Goal: Task Accomplishment & Management: Complete application form

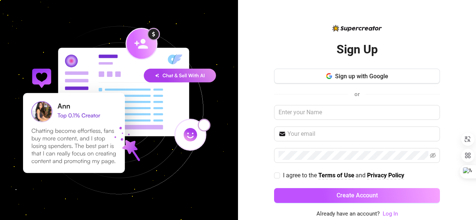
scroll to position [56, 0]
click at [276, 174] on input "I agree to the Terms of Use and Privacy Policy" at bounding box center [276, 175] width 5 height 5
checkbox input "true"
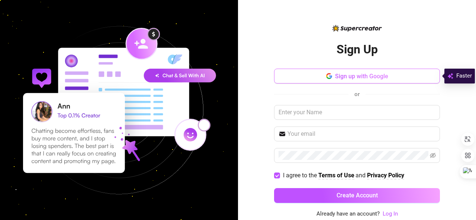
click at [345, 78] on span "Sign up with Google" at bounding box center [361, 76] width 53 height 7
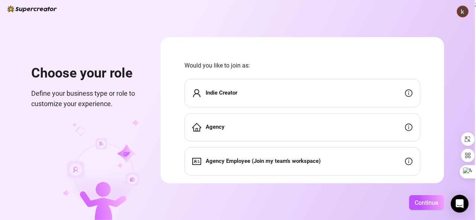
click at [282, 93] on div "Indie Creator" at bounding box center [302, 93] width 236 height 28
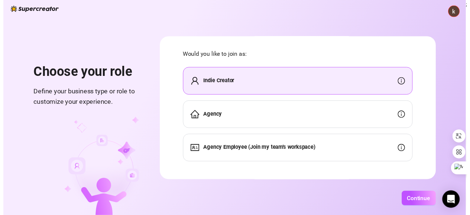
scroll to position [16, 0]
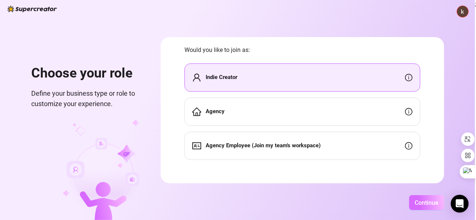
click at [418, 200] on span "Continue" at bounding box center [426, 203] width 24 height 7
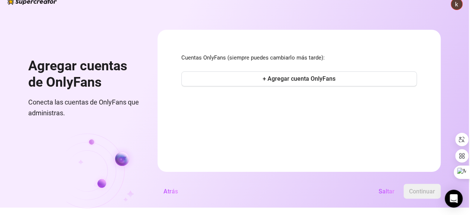
scroll to position [12, 0]
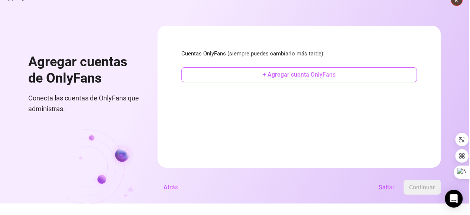
click at [290, 72] on font "+ Agregar cuenta OnlyFans" at bounding box center [299, 74] width 73 height 7
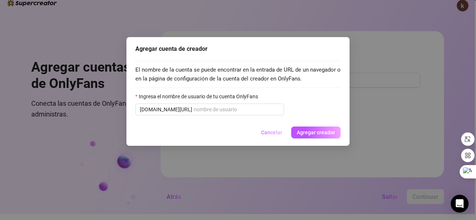
click at [268, 130] on font "Cancelar" at bounding box center [271, 133] width 21 height 6
